Goal: Check status: Check status

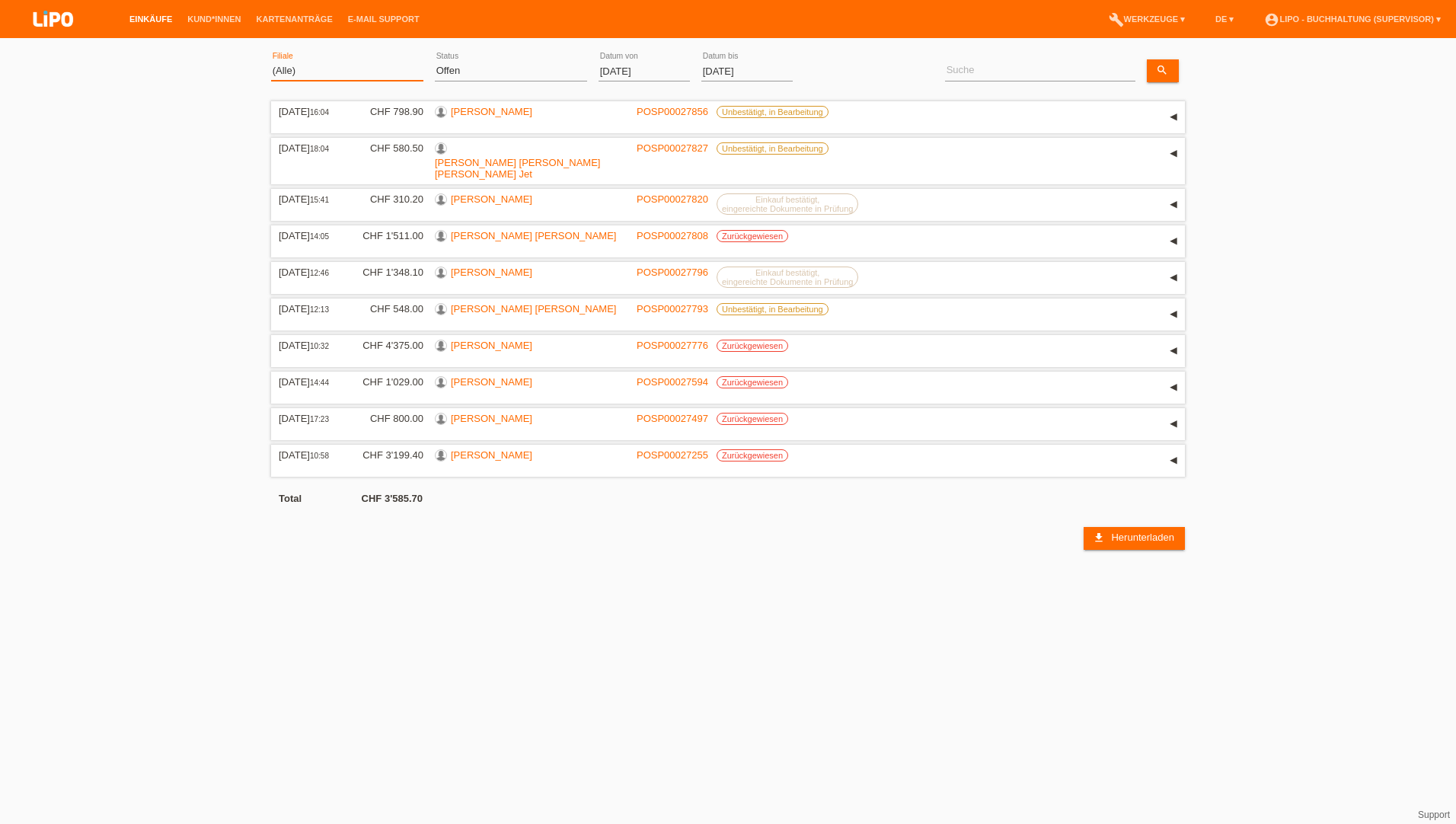
click at [302, 72] on select "(Alle) Aarau Biel Conthey Contone Delémont Dietikon Dietlikon Egerkingen Emmen …" at bounding box center [347, 71] width 153 height 18
click at [271, 62] on select "(Alle) Aarau Biel Conthey Contone Delémont Dietikon Dietlikon Egerkingen Emmen …" at bounding box center [347, 71] width 153 height 18
click at [500, 53] on div "(Alle) Neu Offen Zurückgewiesen Zurückgetreten / Storniert Abgeschlossen error …" at bounding box center [510, 71] width 153 height 51
drag, startPoint x: 490, startPoint y: 67, endPoint x: 489, endPoint y: 75, distance: 8.1
click at [490, 67] on select "(Alle) Neu Offen Zurückgewiesen Zurückgetreten / Storniert Abgeschlossen" at bounding box center [510, 71] width 153 height 18
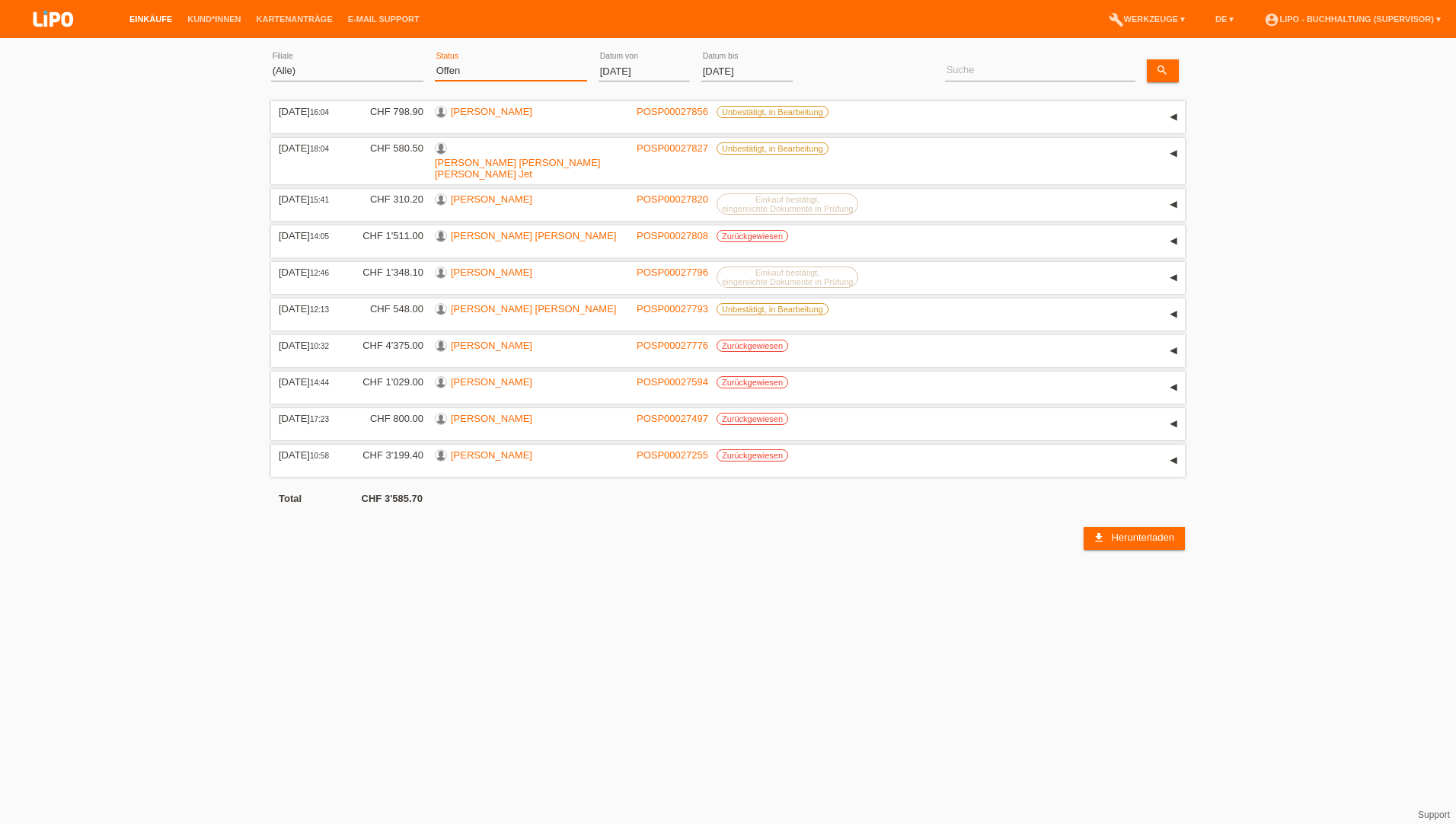
select select "ALL"
click at [434, 62] on select "(Alle) Neu Offen Zurückgewiesen Zurückgetreten / Storniert Abgeschlossen" at bounding box center [510, 71] width 153 height 18
click at [636, 69] on input "[DATE]" at bounding box center [644, 72] width 92 height 19
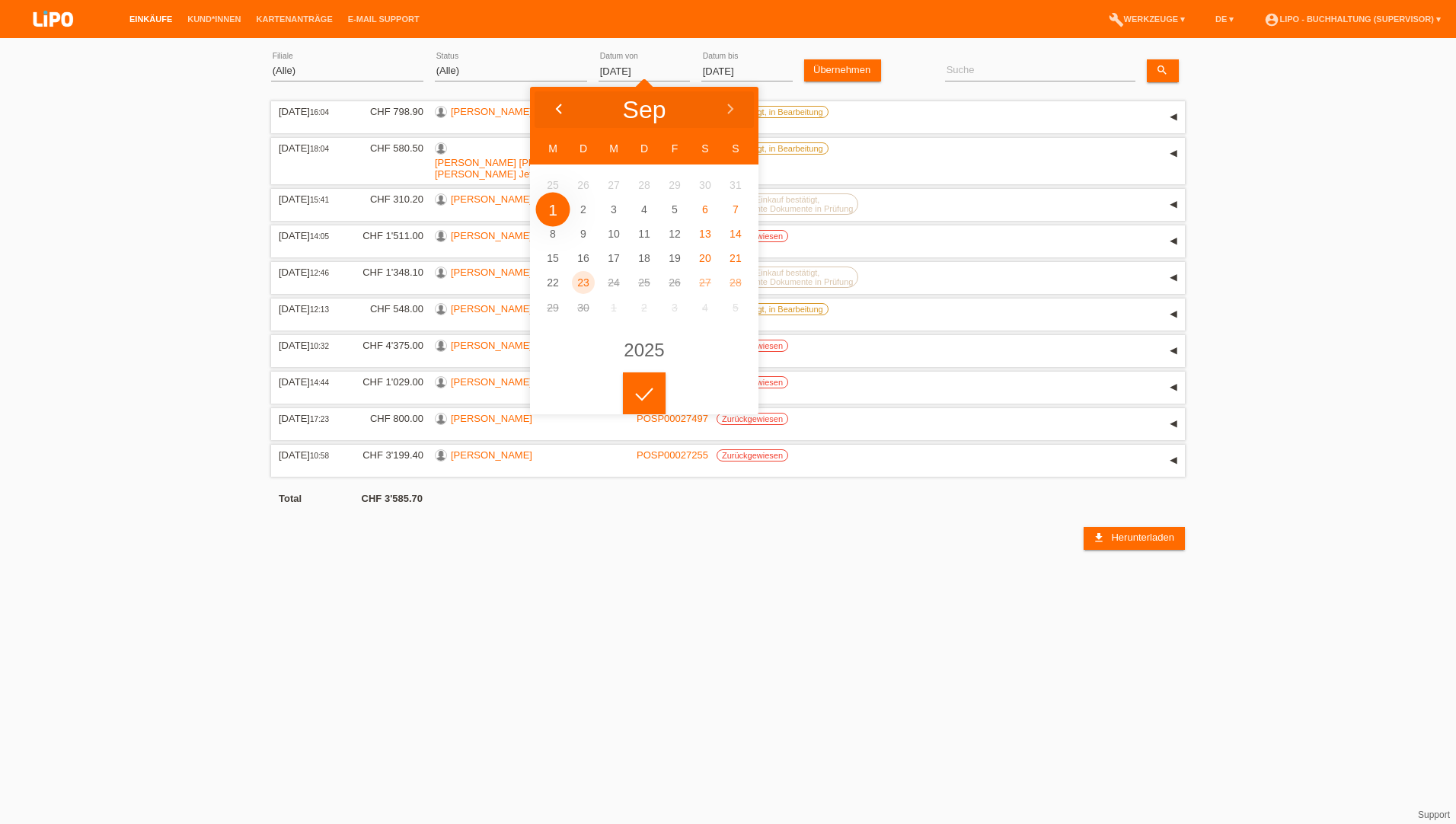
click at [564, 100] on div at bounding box center [558, 110] width 57 height 45
click at [563, 100] on div at bounding box center [558, 110] width 57 height 45
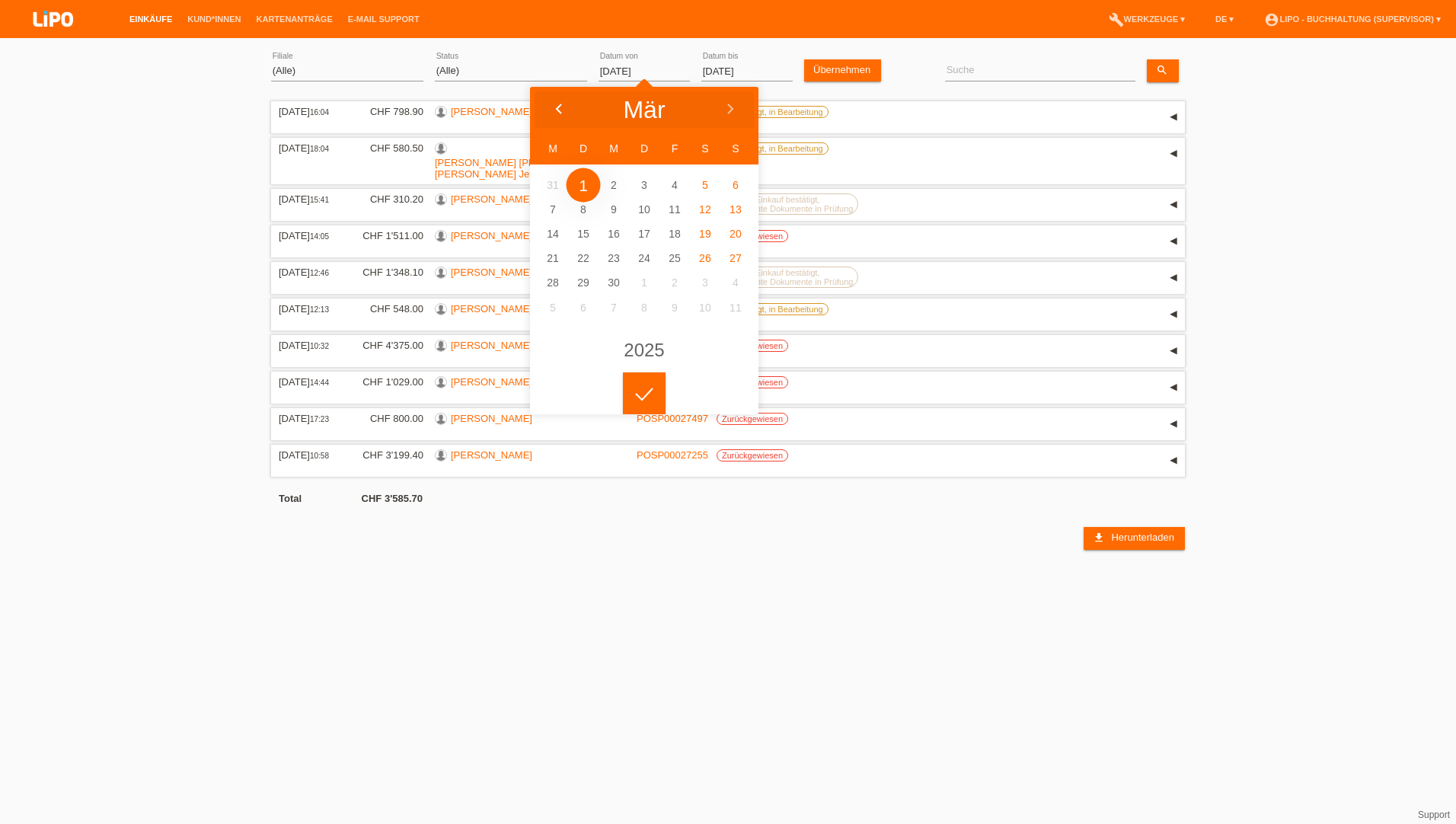
click at [563, 100] on div at bounding box center [558, 110] width 57 height 45
type input "[DATE]"
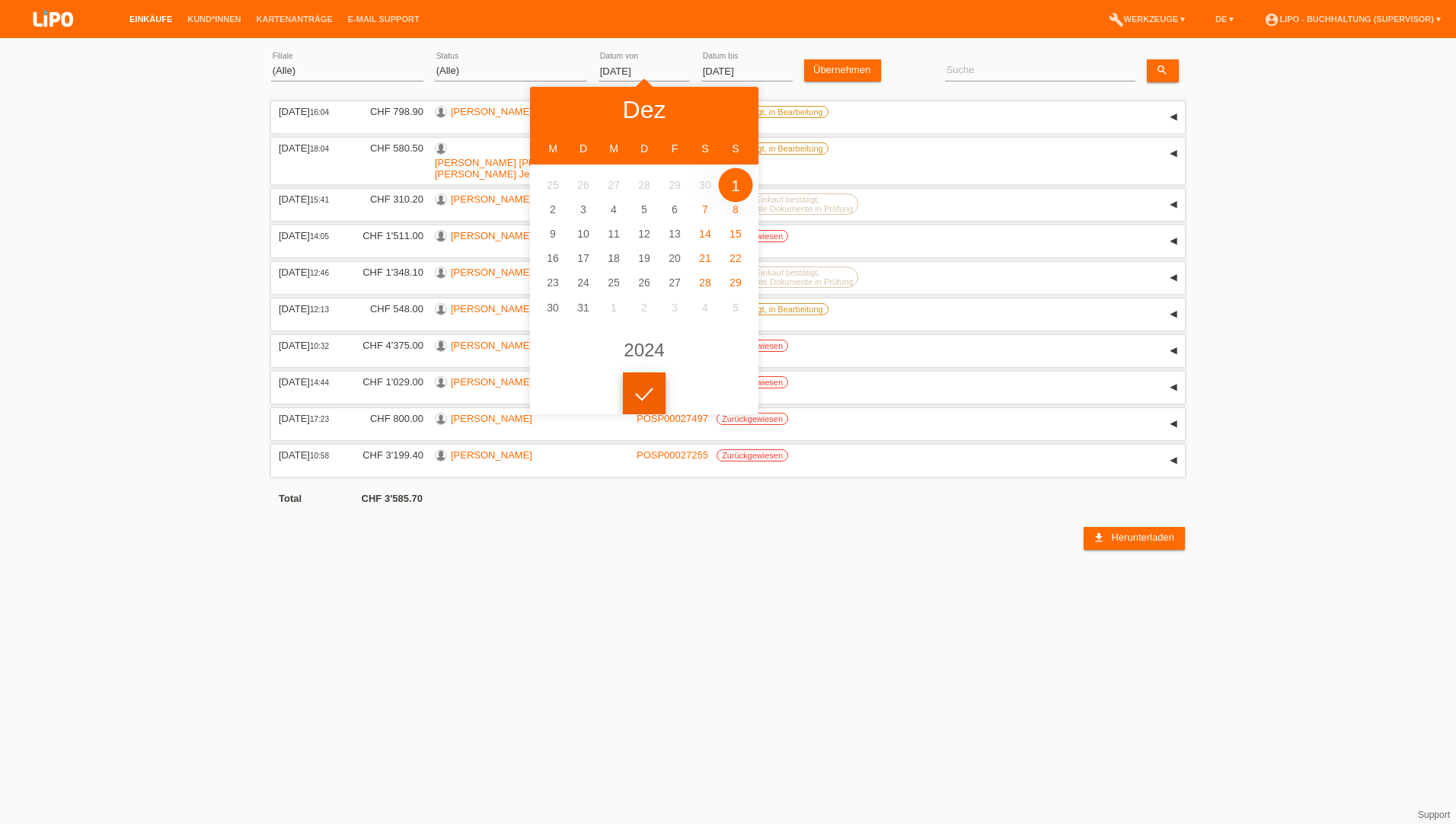
click at [628, 408] on body "Einkäufe Kund*innen Kartenanträge E-Mail Support menu account_circle" at bounding box center [728, 297] width 1456 height 504
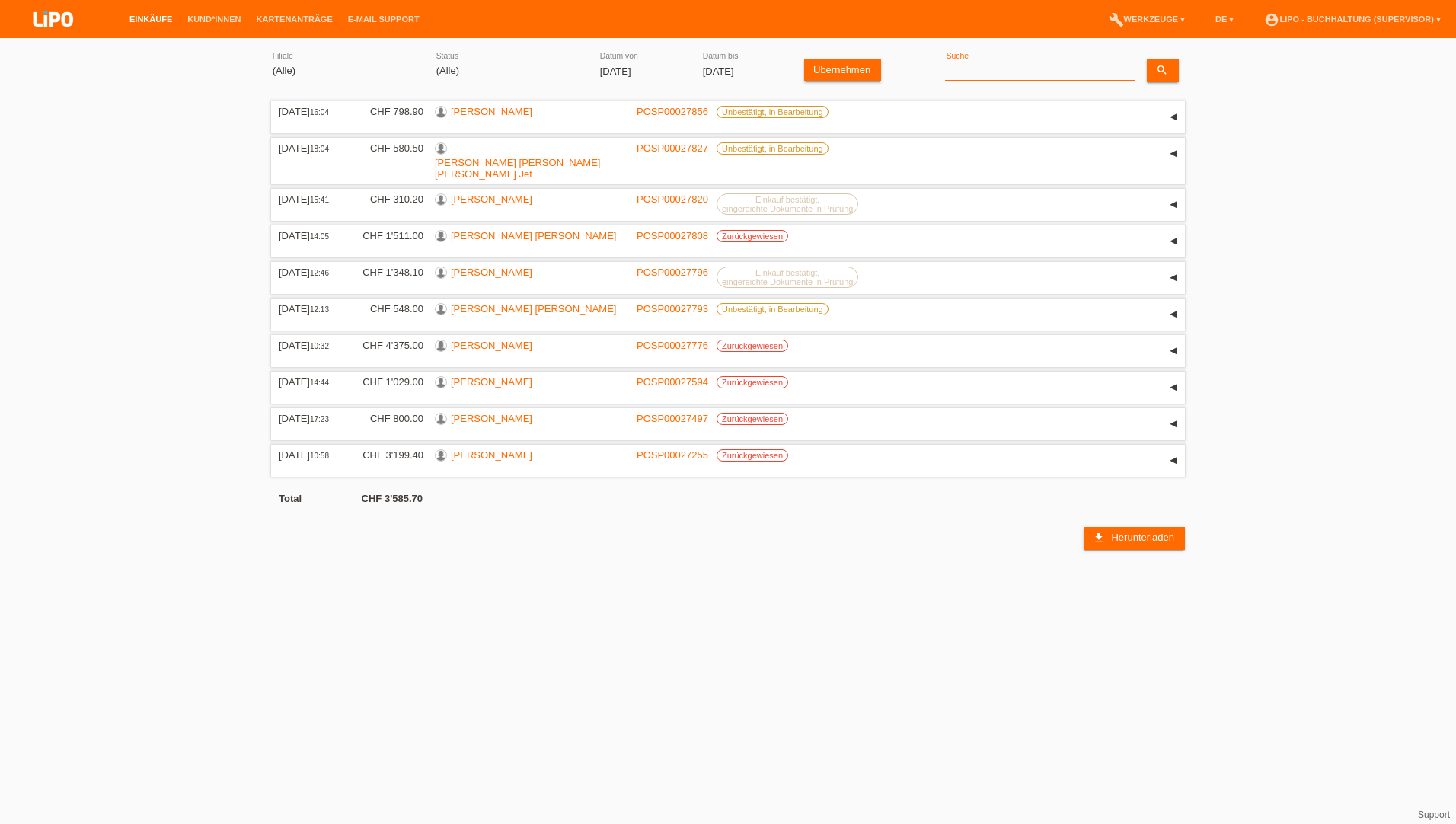
click at [960, 74] on input at bounding box center [1040, 72] width 190 height 19
click at [1159, 63] on link "search" at bounding box center [1163, 71] width 32 height 23
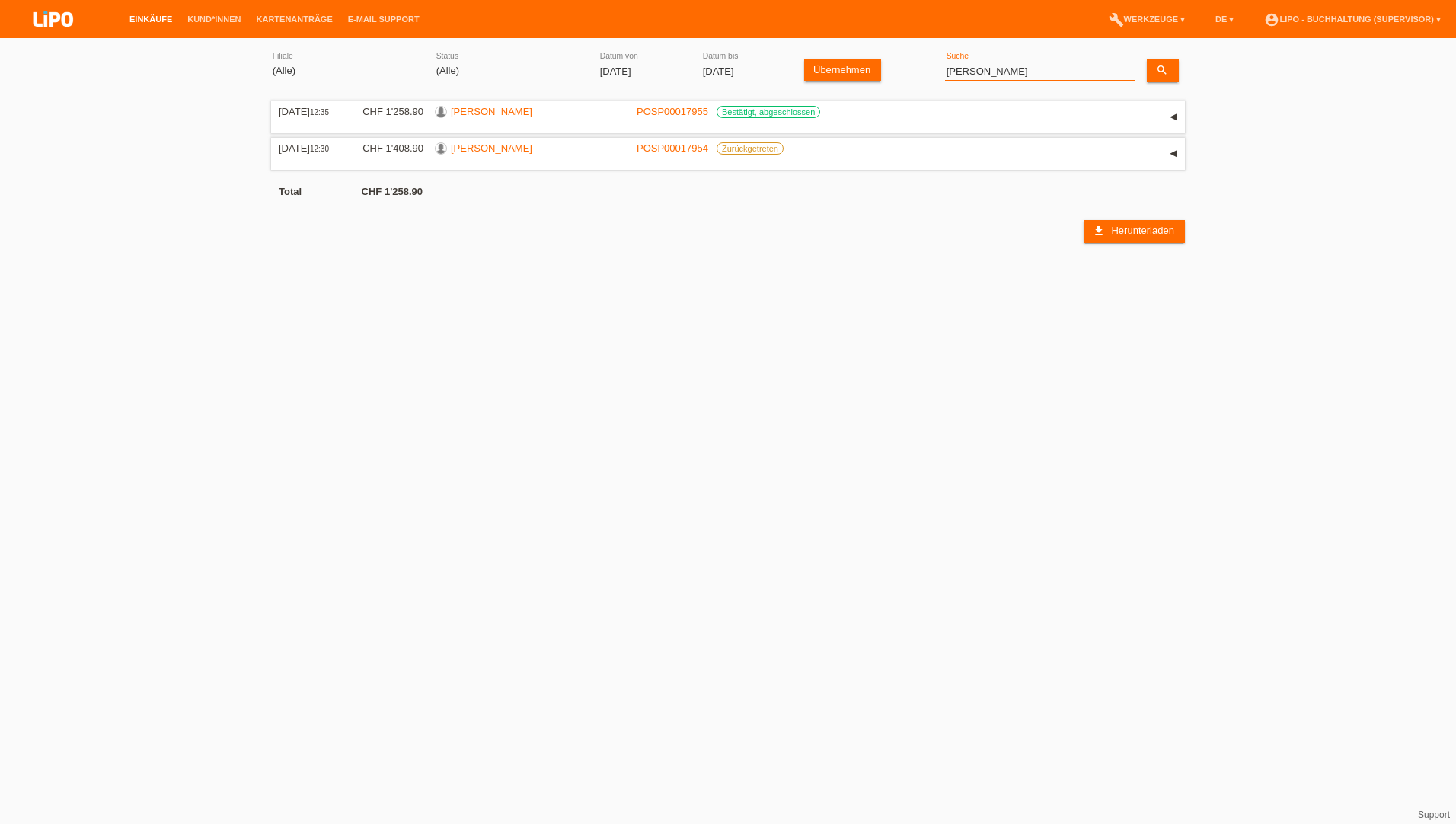
click at [992, 78] on input "[PERSON_NAME]" at bounding box center [1040, 72] width 190 height 19
type input "[PERSON_NAME]"
click at [1160, 66] on icon "search" at bounding box center [1162, 70] width 12 height 12
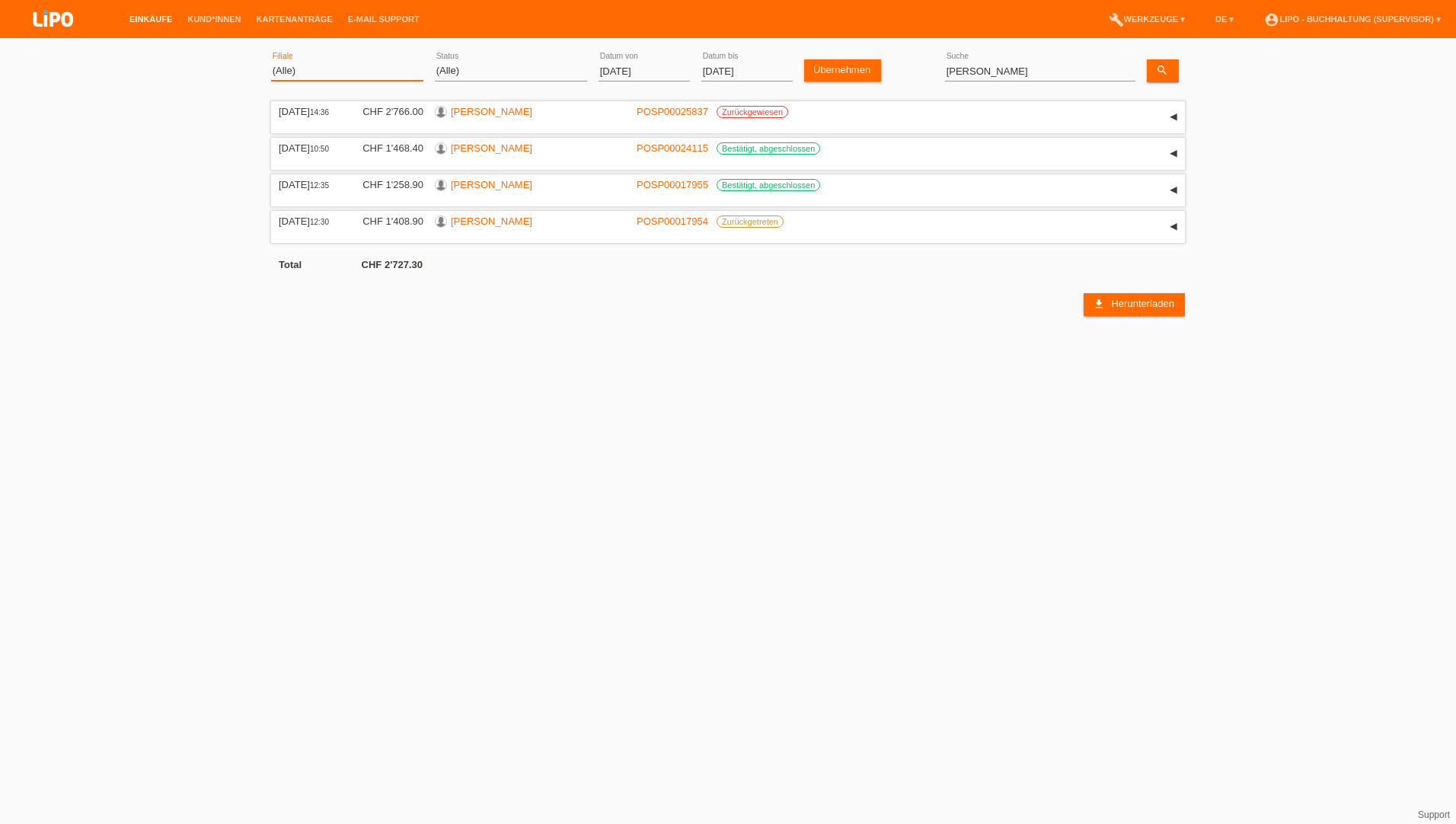
click at [338, 77] on select "(Alle) Aarau Biel Conthey Contone Delémont Dietikon Dietlikon Egerkingen Emmen …" at bounding box center [347, 71] width 153 height 18
select select "483"
click at [271, 62] on select "(Alle) Aarau Biel Conthey Contone Delémont Dietikon Dietlikon Egerkingen Emmen …" at bounding box center [347, 71] width 153 height 18
drag, startPoint x: 1012, startPoint y: 78, endPoint x: 626, endPoint y: 83, distance: 386.0
click at [626, 83] on div "(Alle) Aarau Biel Conthey Contone Delémont Dietikon Dietlikon Egerkingen Emmen …" at bounding box center [728, 71] width 914 height 51
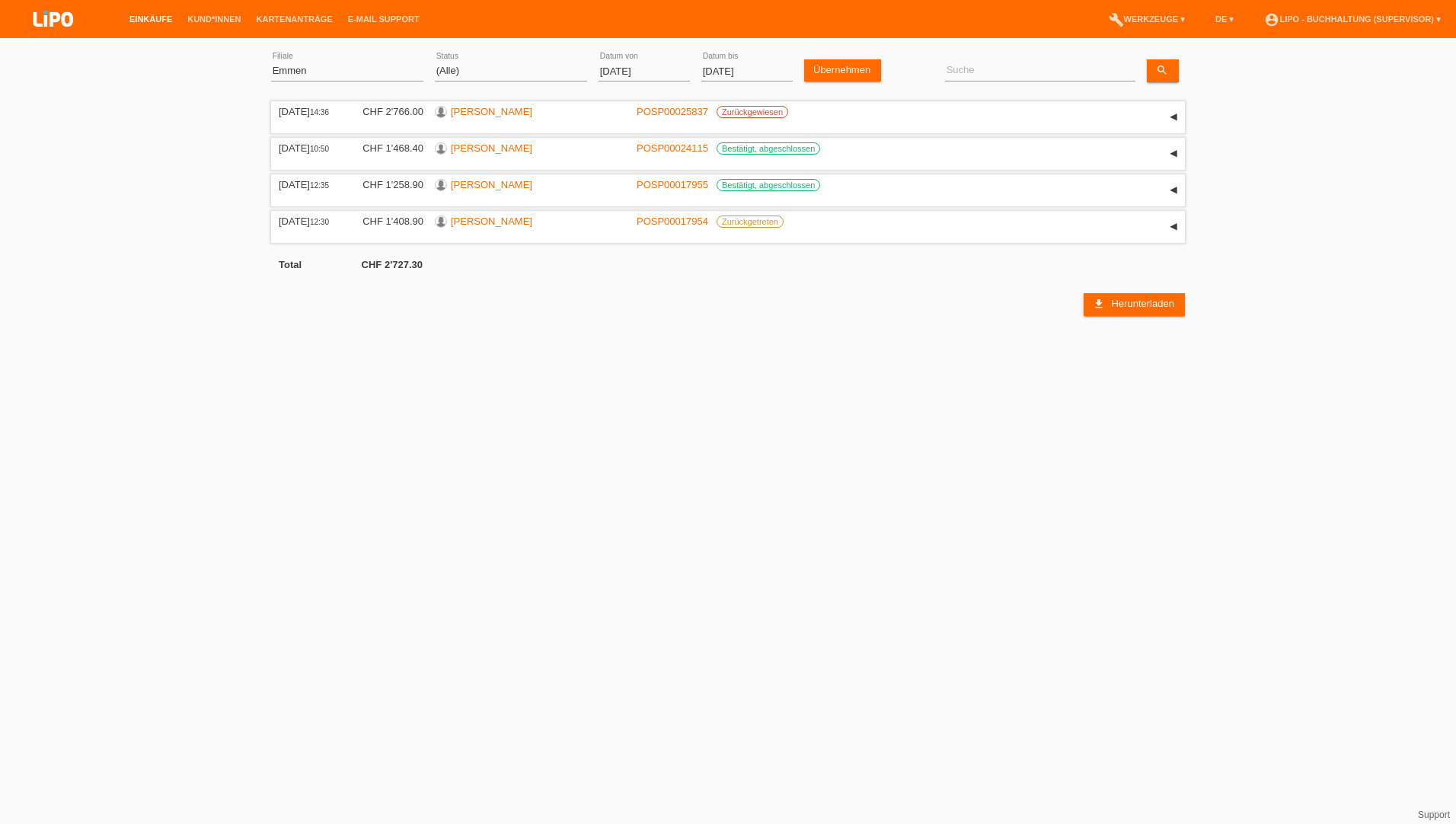
click at [653, 75] on input "[DATE]" at bounding box center [644, 72] width 92 height 19
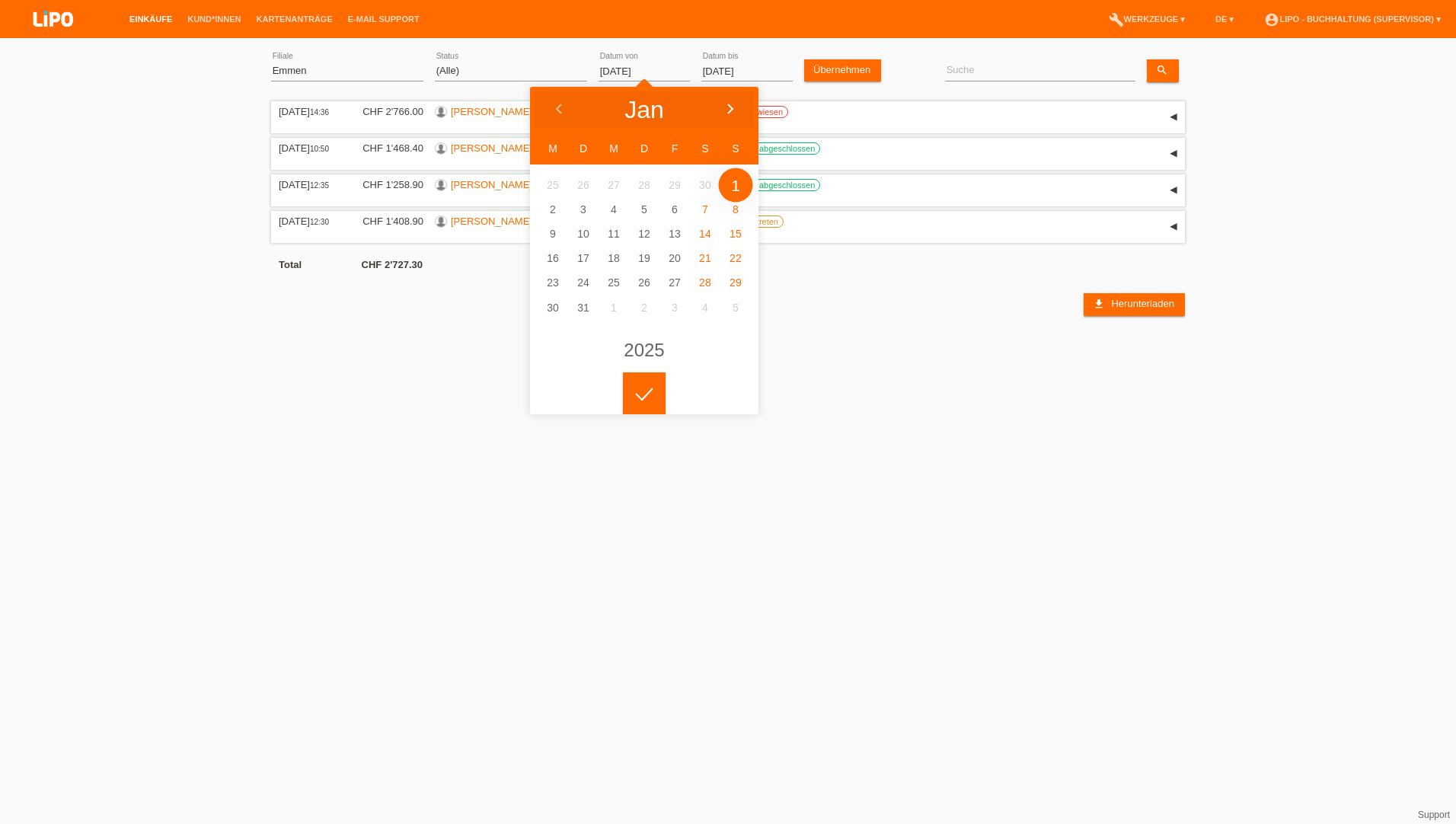
click at [734, 116] on div at bounding box center [729, 110] width 57 height 45
click at [735, 113] on icon at bounding box center [730, 110] width 12 height 12
type input "[DATE]"
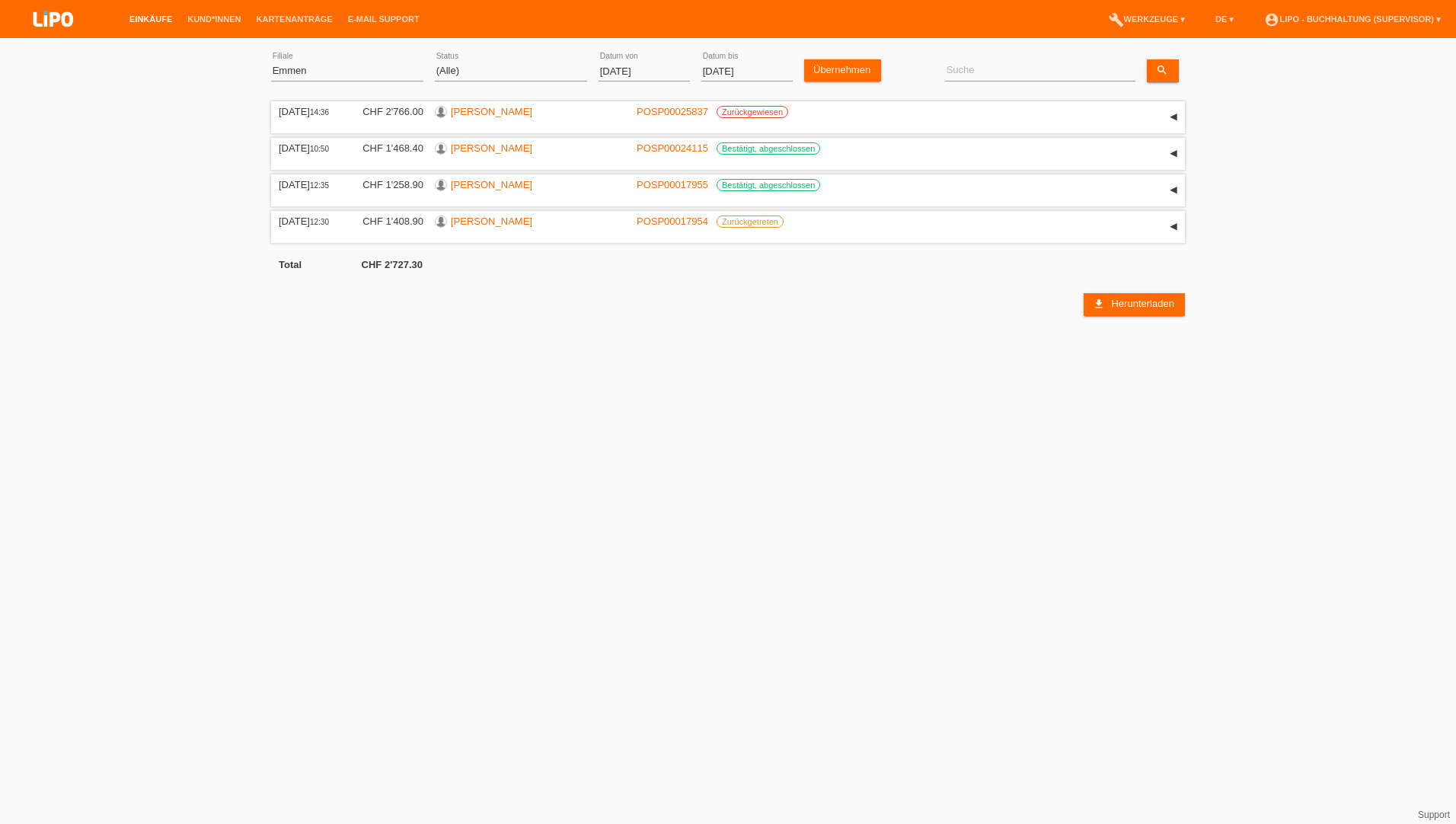
click at [639, 383] on div at bounding box center [644, 381] width 43 height 43
click at [868, 74] on link "Übernehmen" at bounding box center [843, 70] width 77 height 22
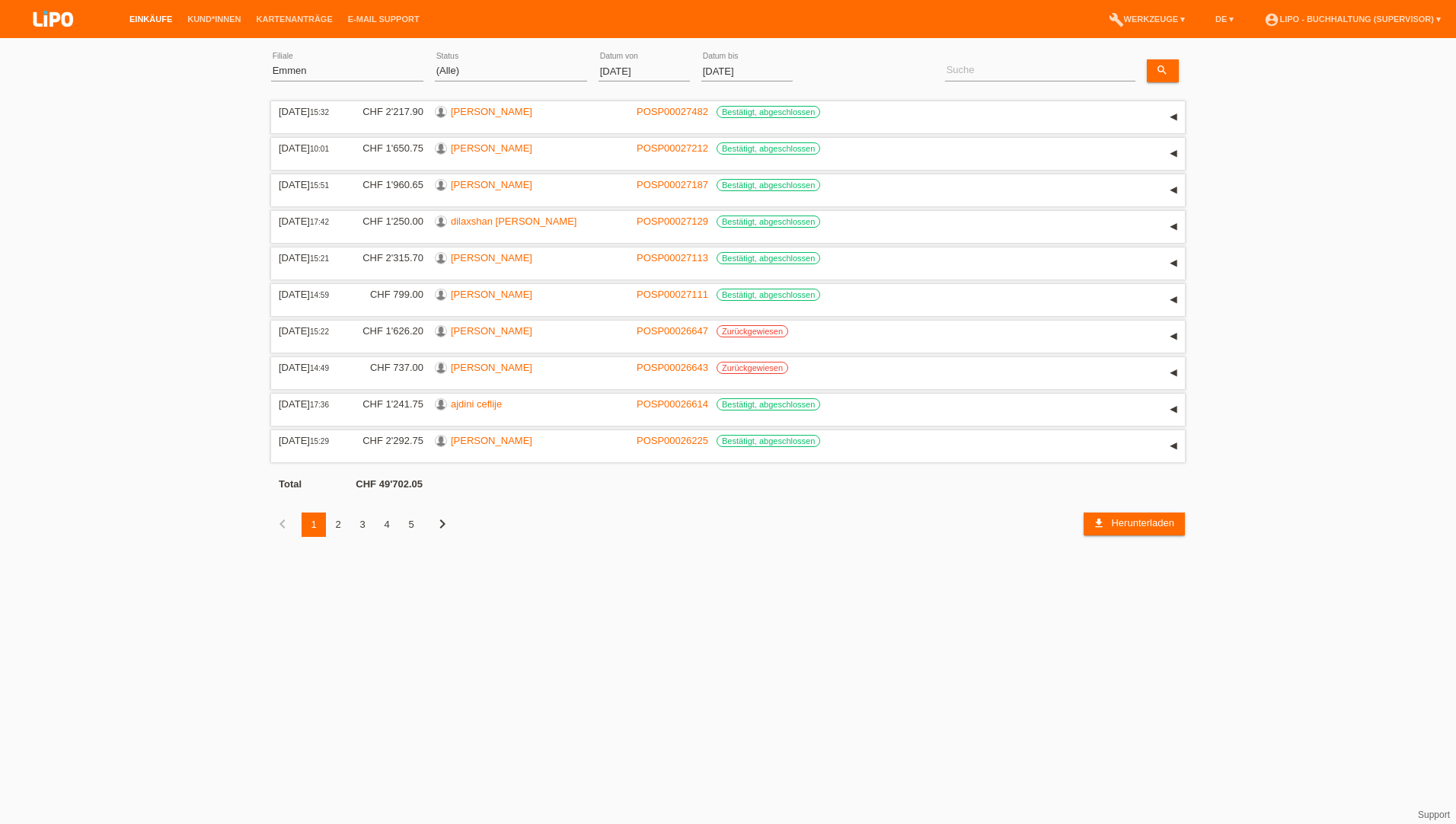
click at [403, 520] on div "5" at bounding box center [411, 524] width 24 height 24
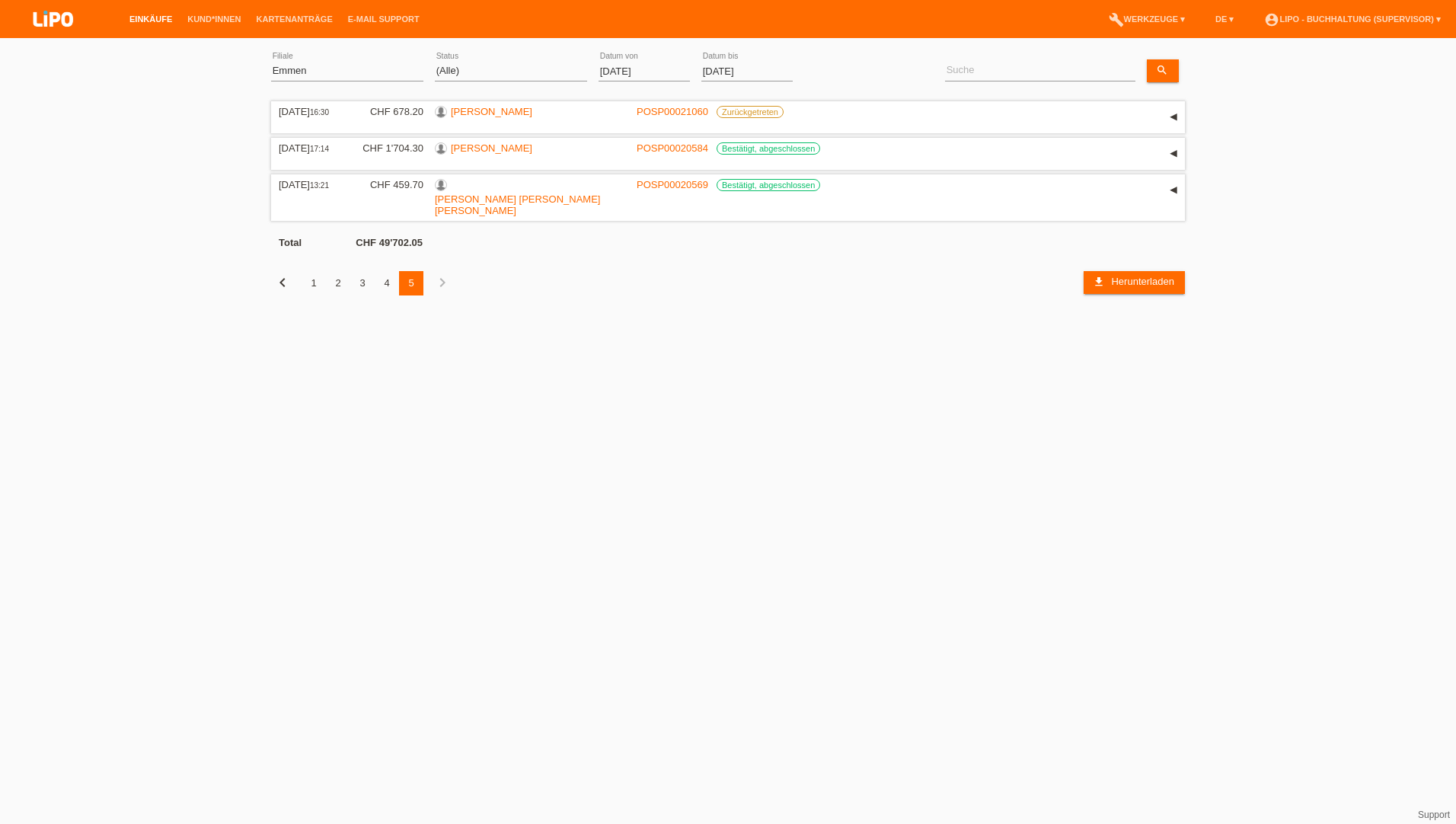
click at [387, 271] on div "4" at bounding box center [386, 283] width 24 height 24
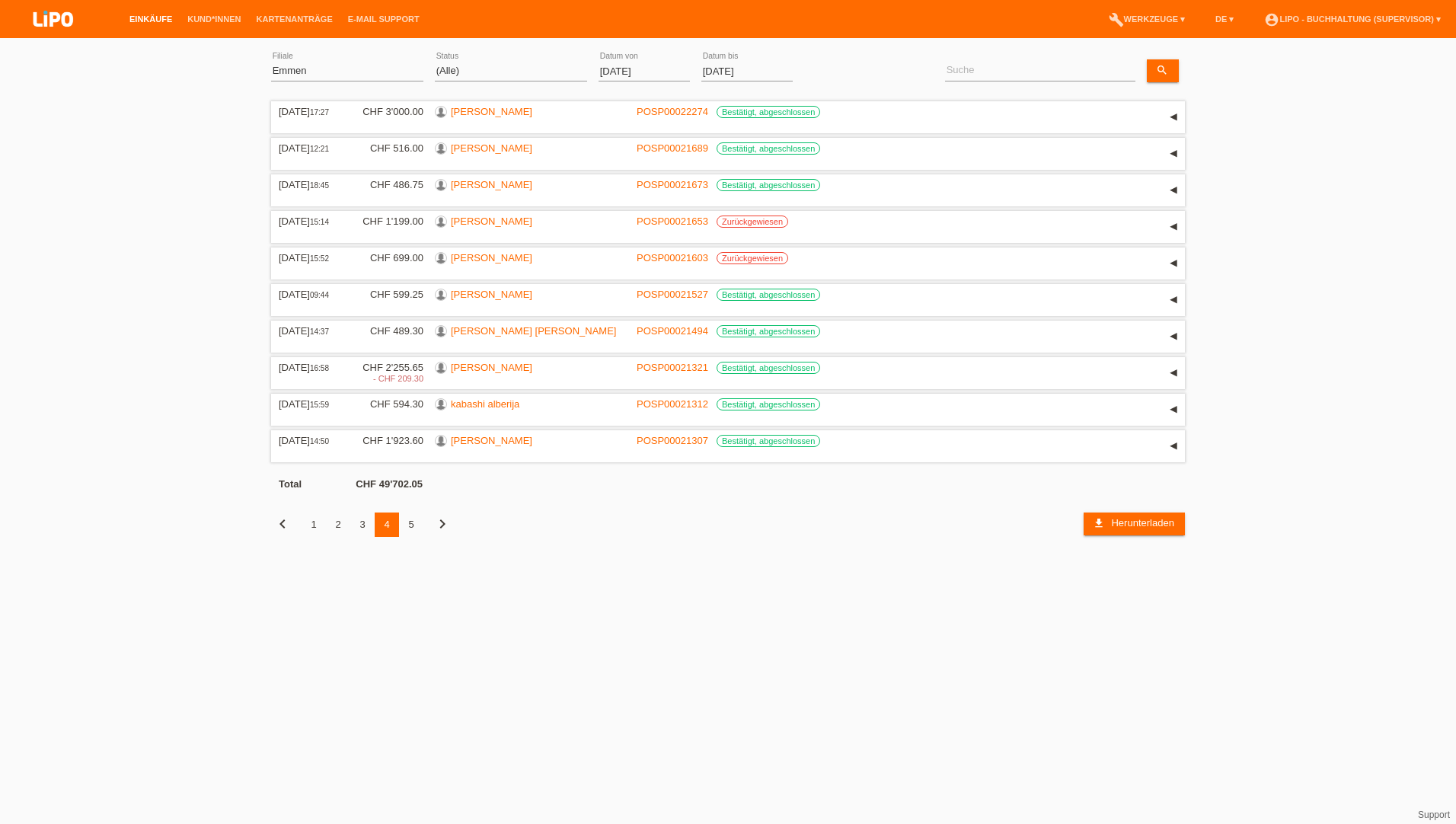
click at [410, 522] on div "5" at bounding box center [411, 524] width 24 height 24
